Goal: Find specific page/section: Find specific page/section

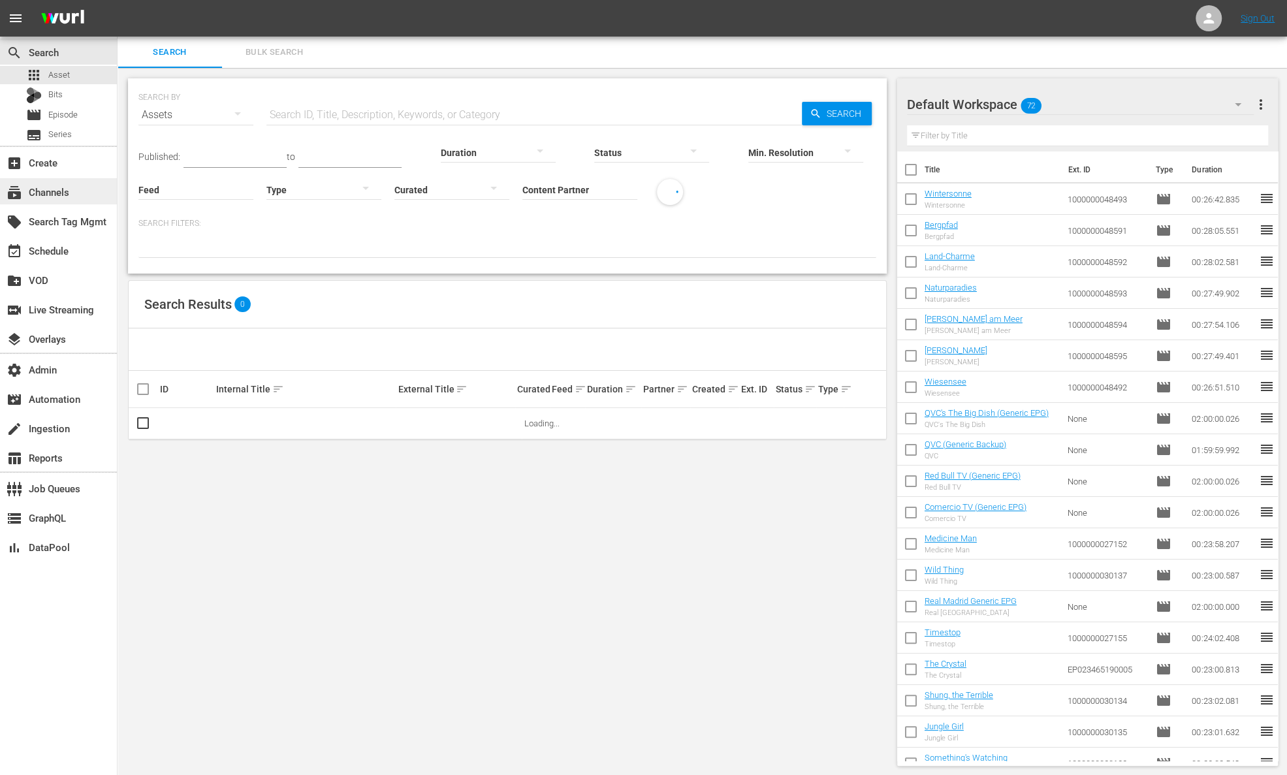
click at [88, 190] on div "subscriptions Channels" at bounding box center [58, 191] width 117 height 26
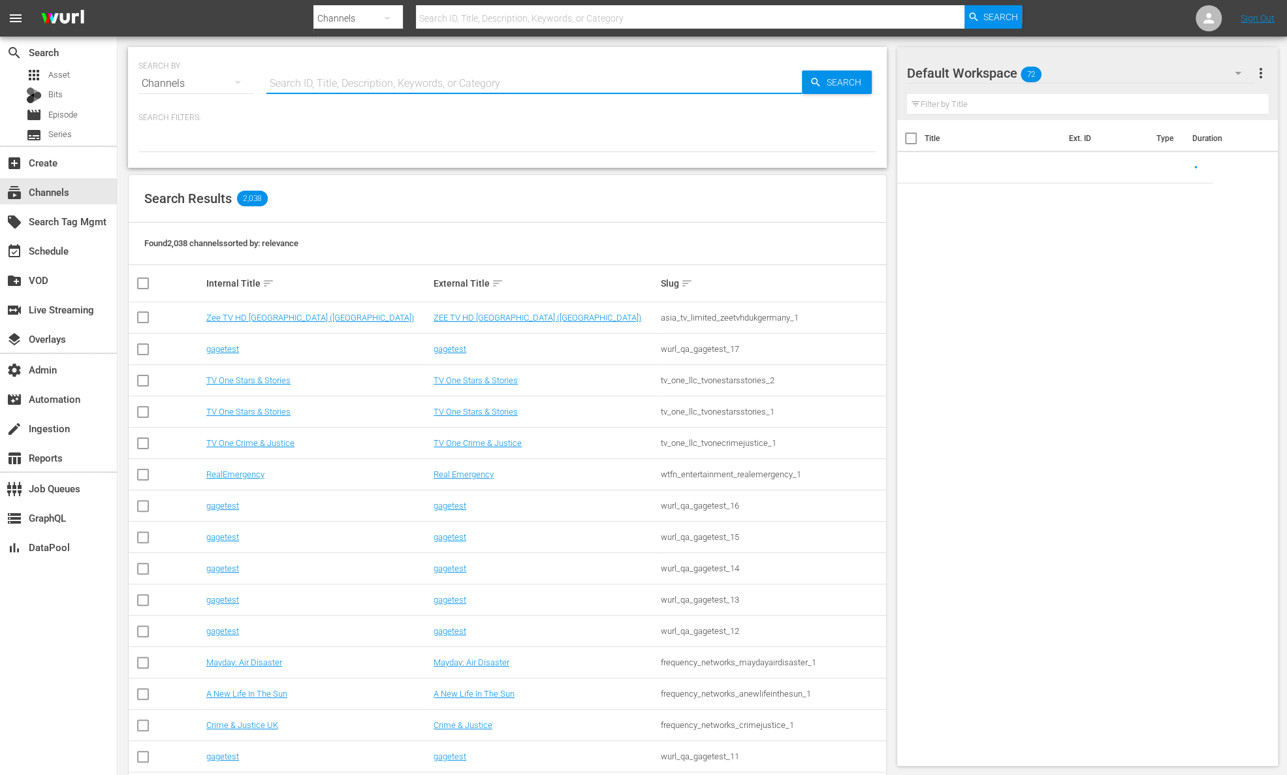
click at [344, 75] on input "text" at bounding box center [535, 83] width 536 height 31
paste input "langley_productions_cops_1"
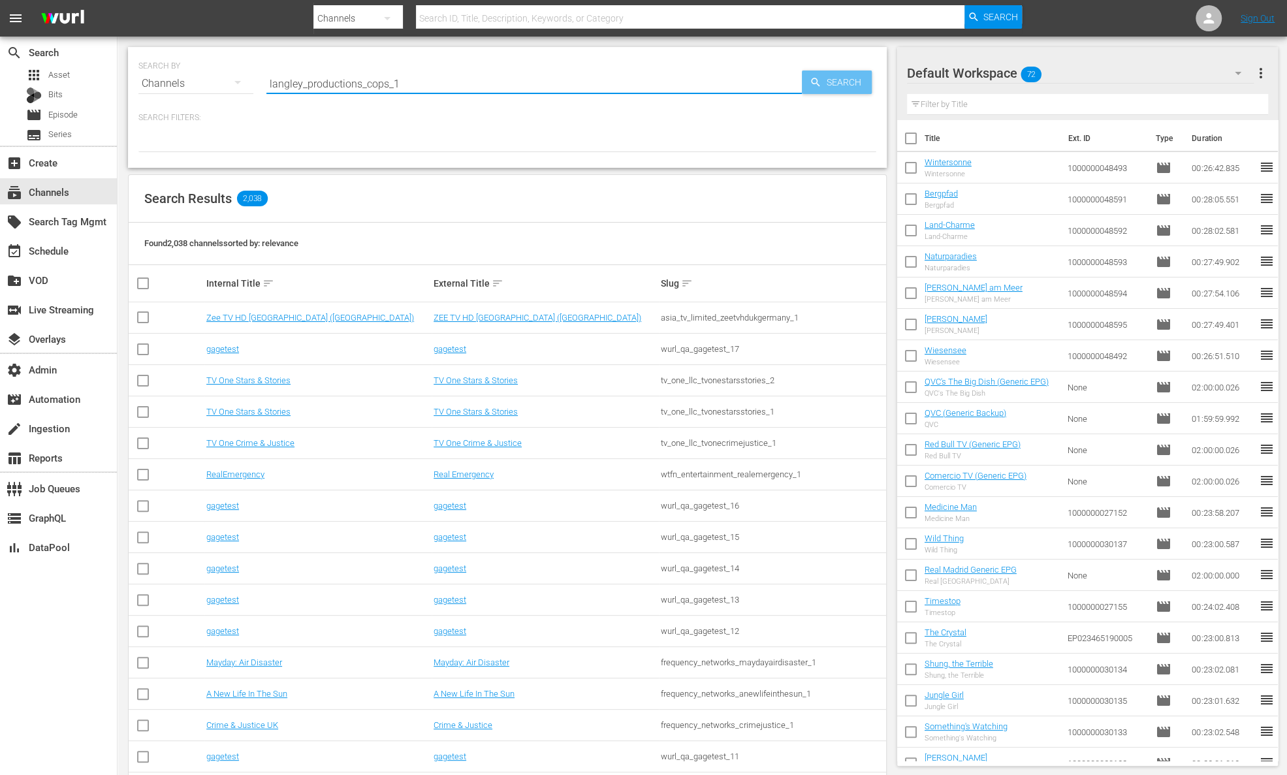
type input "langley_productions_cops_1"
click at [841, 83] on span "Search" at bounding box center [847, 83] width 50 height 24
type input "langley_productions_cops_1"
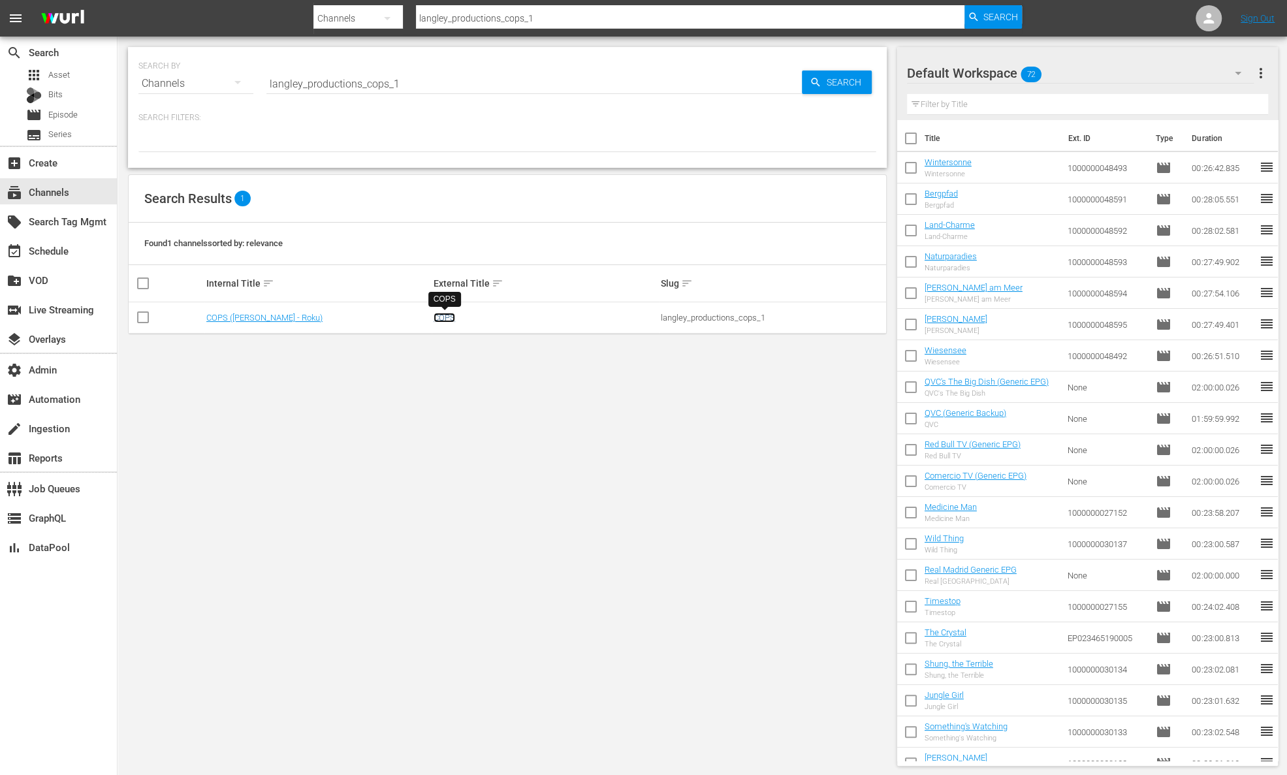
click at [444, 321] on link "COPS" at bounding box center [445, 318] width 22 height 10
